Goal: Task Accomplishment & Management: Manage account settings

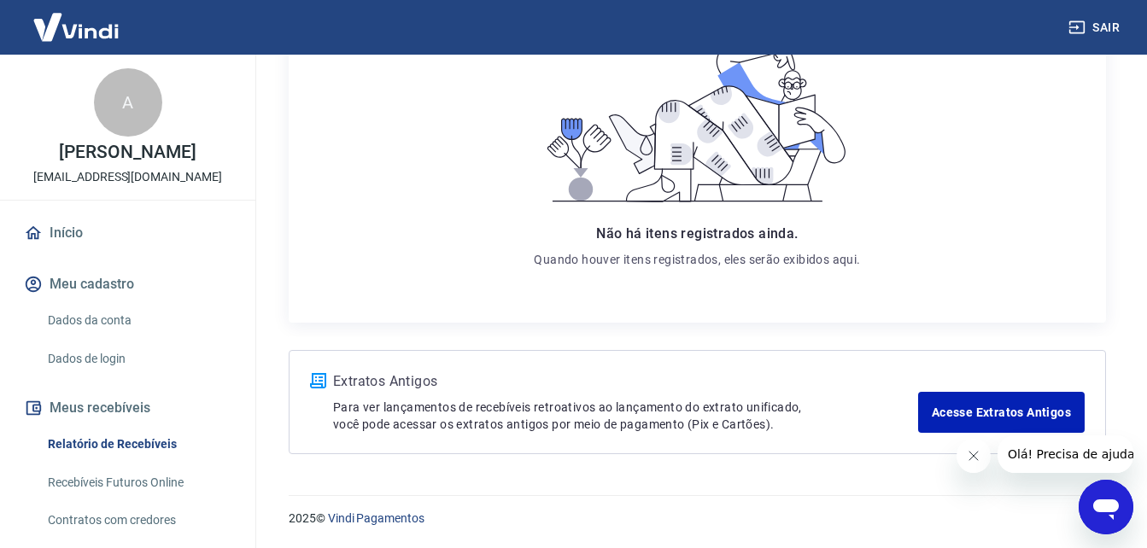
scroll to position [130, 0]
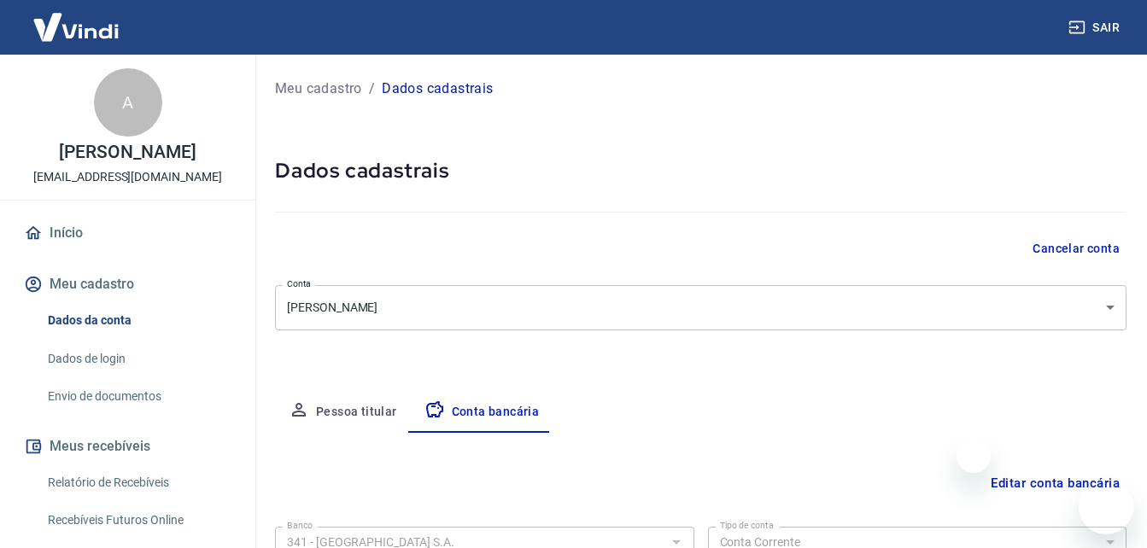
select select "1"
